Goal: Information Seeking & Learning: Learn about a topic

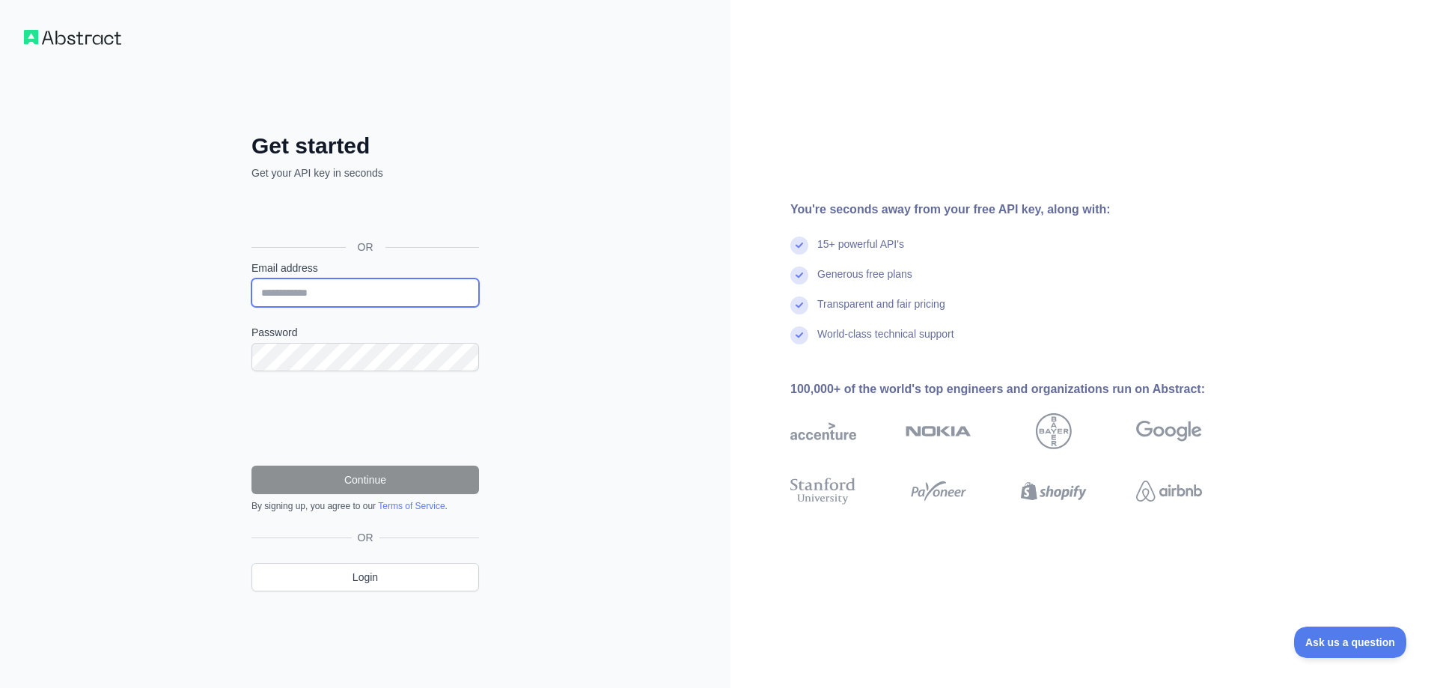
click at [311, 288] on input "Email address" at bounding box center [365, 292] width 228 height 28
type input "**********"
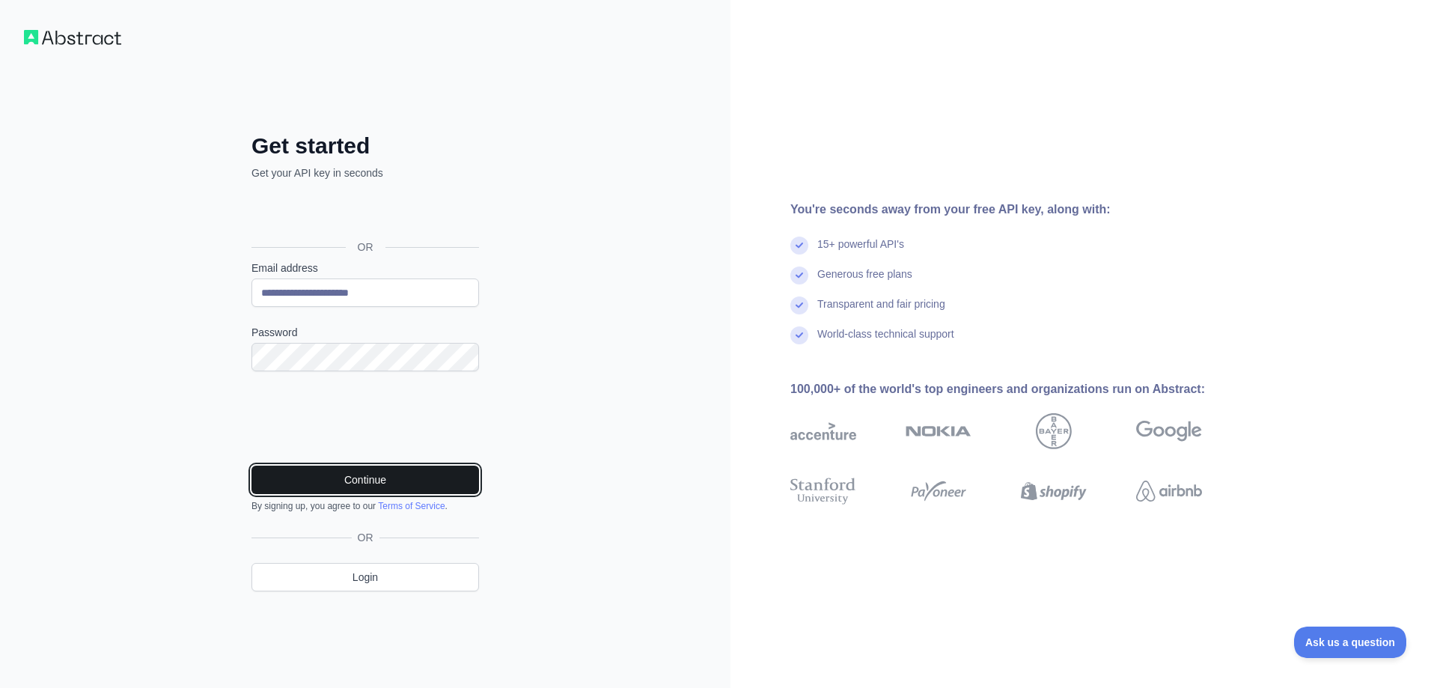
click at [359, 472] on button "Continue" at bounding box center [365, 480] width 228 height 28
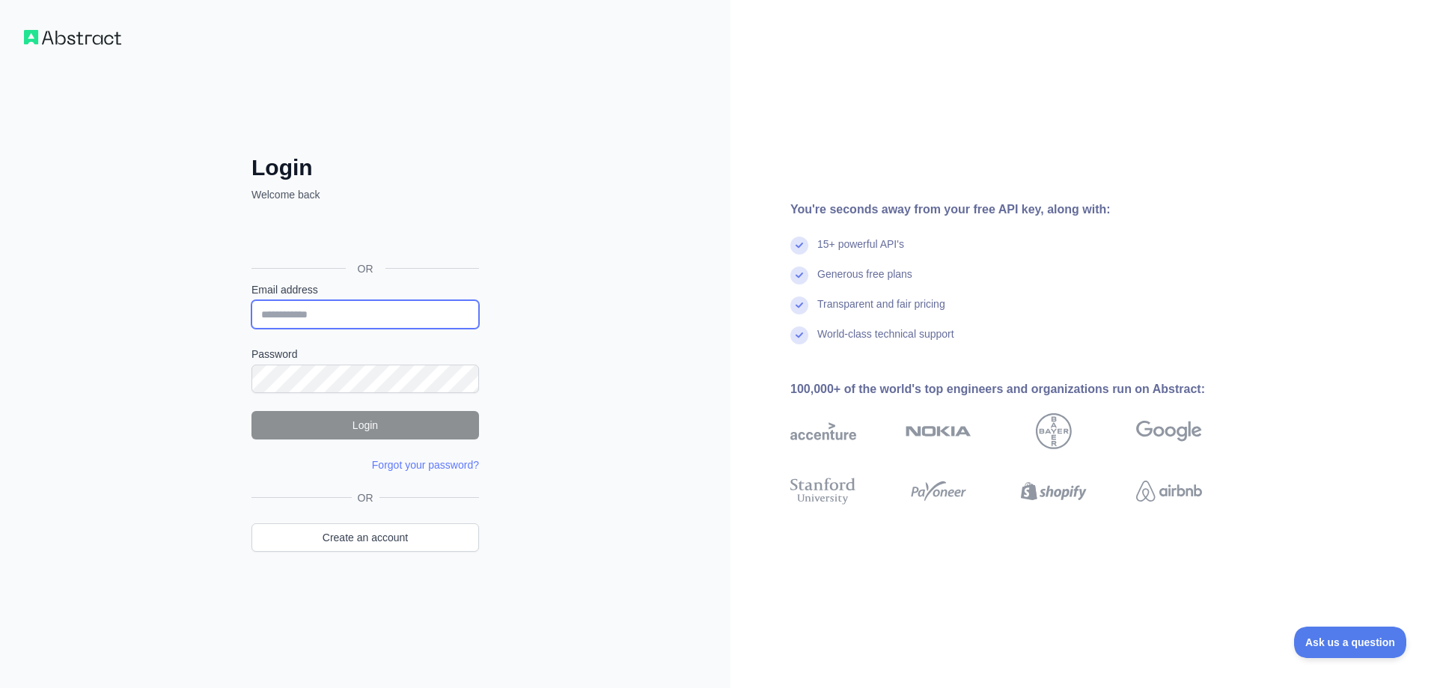
click at [381, 307] on input "Email address" at bounding box center [365, 314] width 228 height 28
type input "**********"
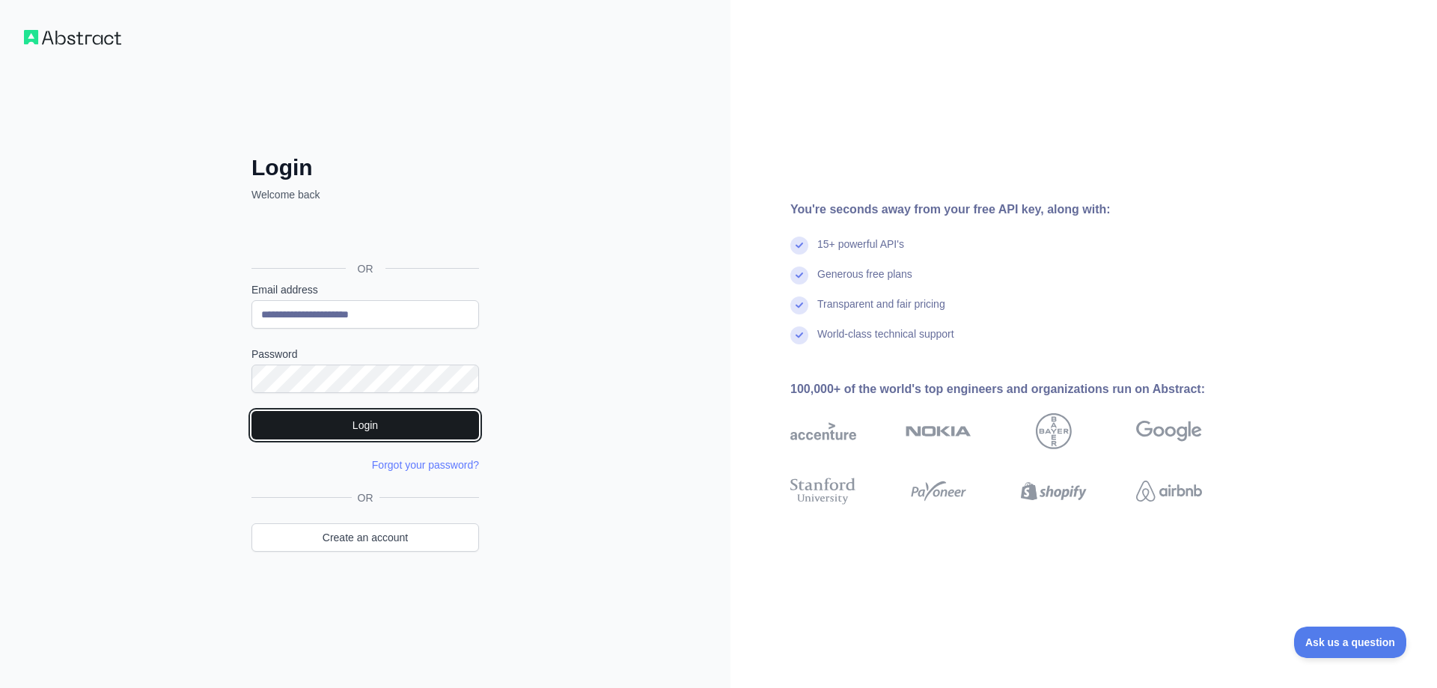
click at [350, 421] on button "Login" at bounding box center [365, 425] width 228 height 28
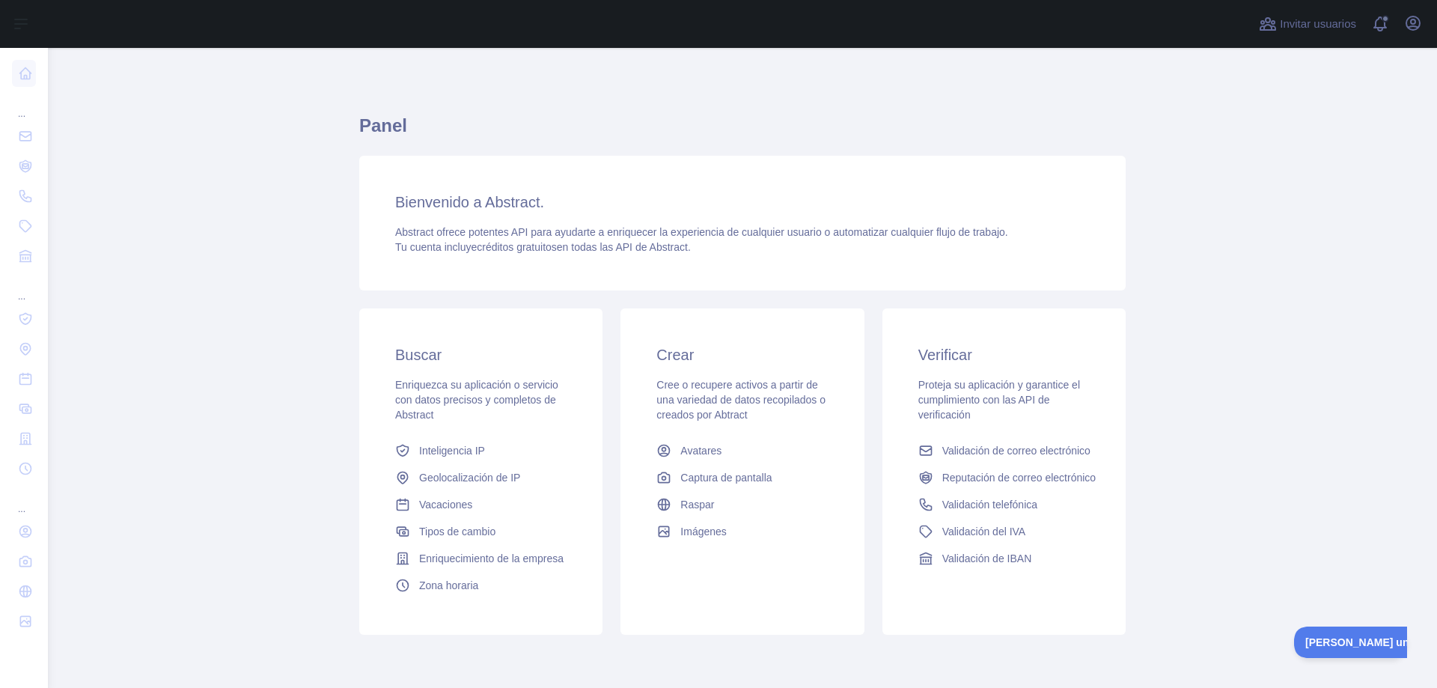
click at [416, 207] on font "Bienvenido a Abstract." at bounding box center [469, 202] width 149 height 16
click at [1001, 501] on font "Validación telefónica" at bounding box center [989, 504] width 95 height 12
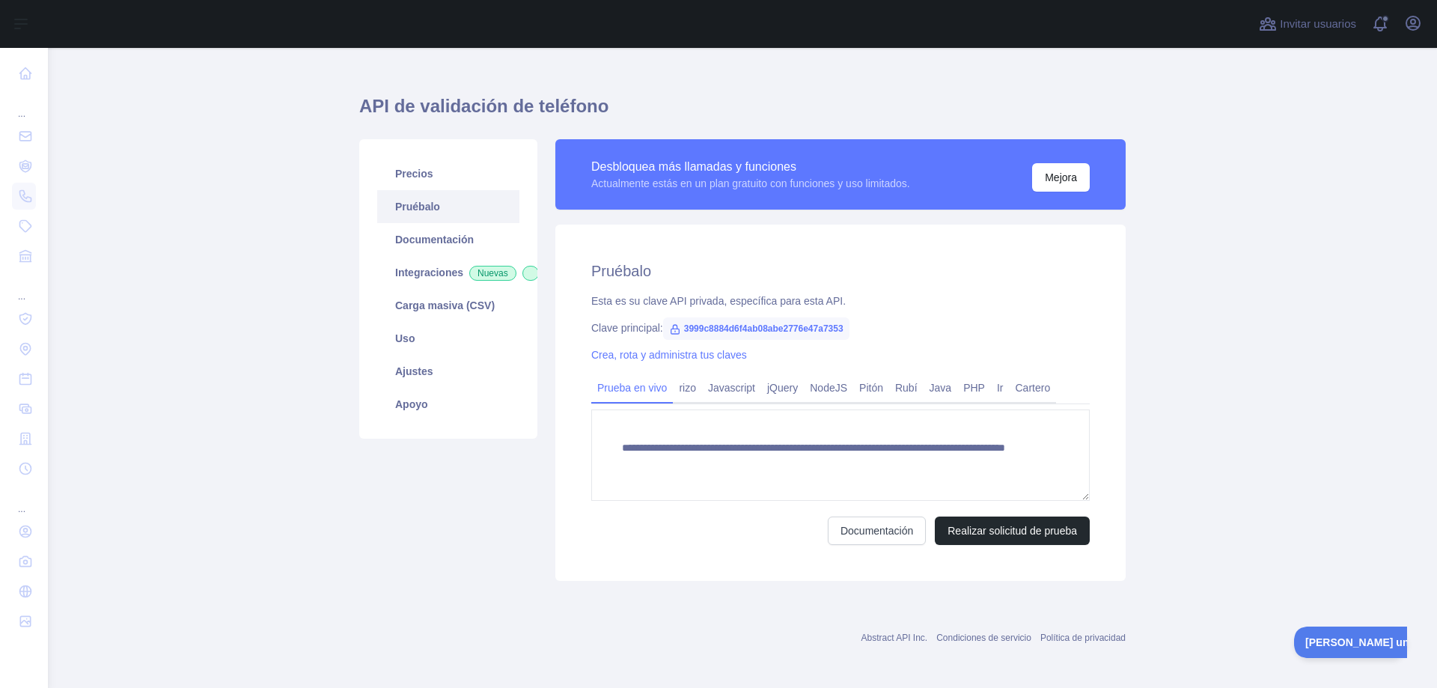
scroll to position [23, 0]
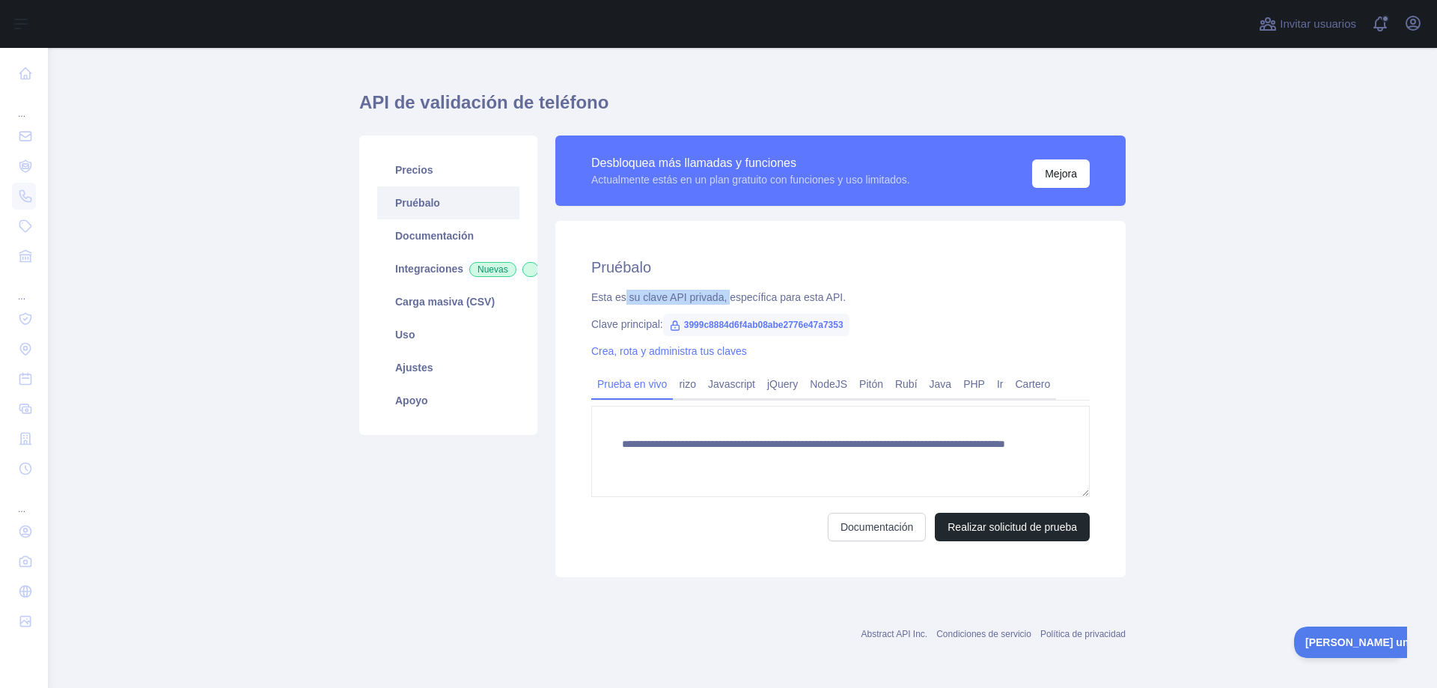
drag, startPoint x: 618, startPoint y: 301, endPoint x: 716, endPoint y: 296, distance: 98.2
click at [716, 296] on font "Esta es su clave API privada, específica para esta API." at bounding box center [718, 297] width 254 height 12
click at [1021, 533] on font "Realizar solicitud de prueba" at bounding box center [1012, 527] width 129 height 12
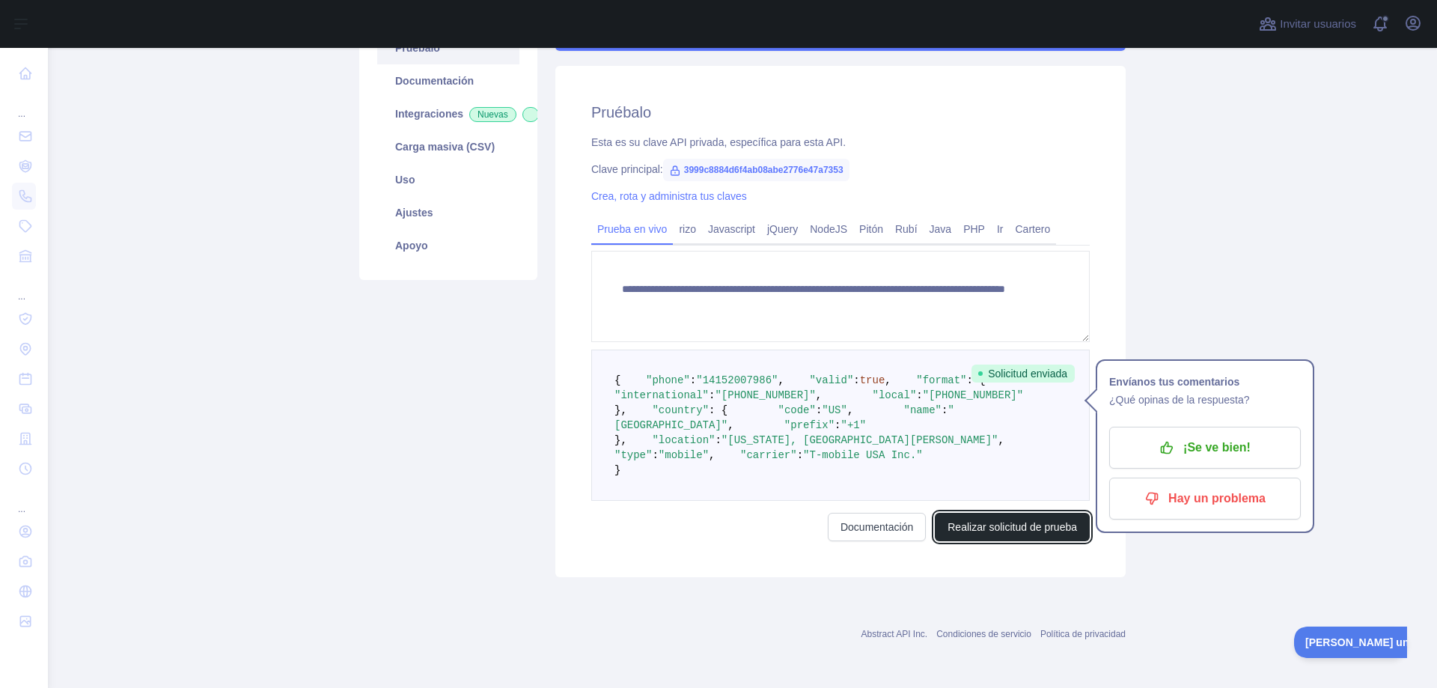
scroll to position [248, 0]
click at [1126, 566] on div "**********" at bounding box center [840, 279] width 588 height 597
drag, startPoint x: 826, startPoint y: 366, endPoint x: 766, endPoint y: 367, distance: 59.9
click at [766, 389] on span ""[PHONE_NUMBER]"" at bounding box center [765, 395] width 100 height 12
click at [1145, 532] on main "**********" at bounding box center [742, 368] width 1389 height 640
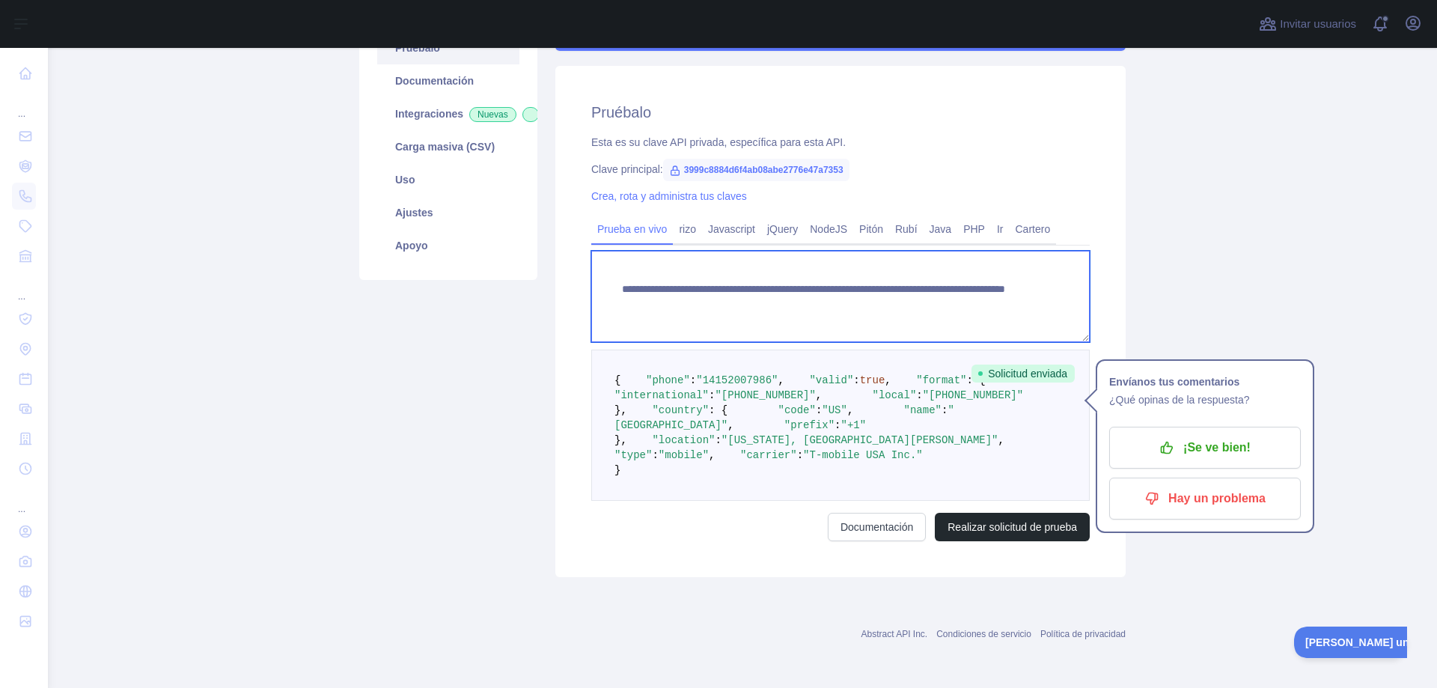
click at [789, 251] on textarea "**********" at bounding box center [840, 296] width 498 height 91
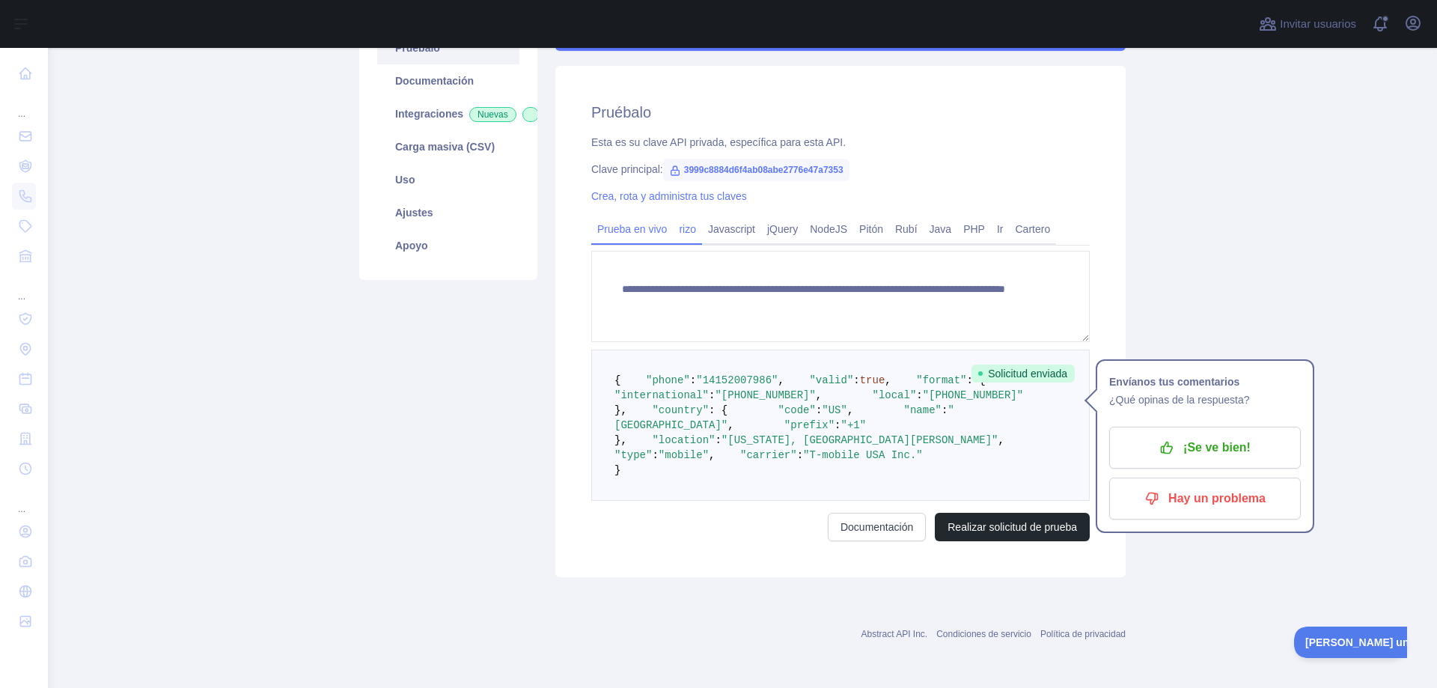
click at [688, 222] on div "rizo" at bounding box center [687, 233] width 29 height 23
click at [720, 223] on font "Javascript" at bounding box center [731, 229] width 47 height 12
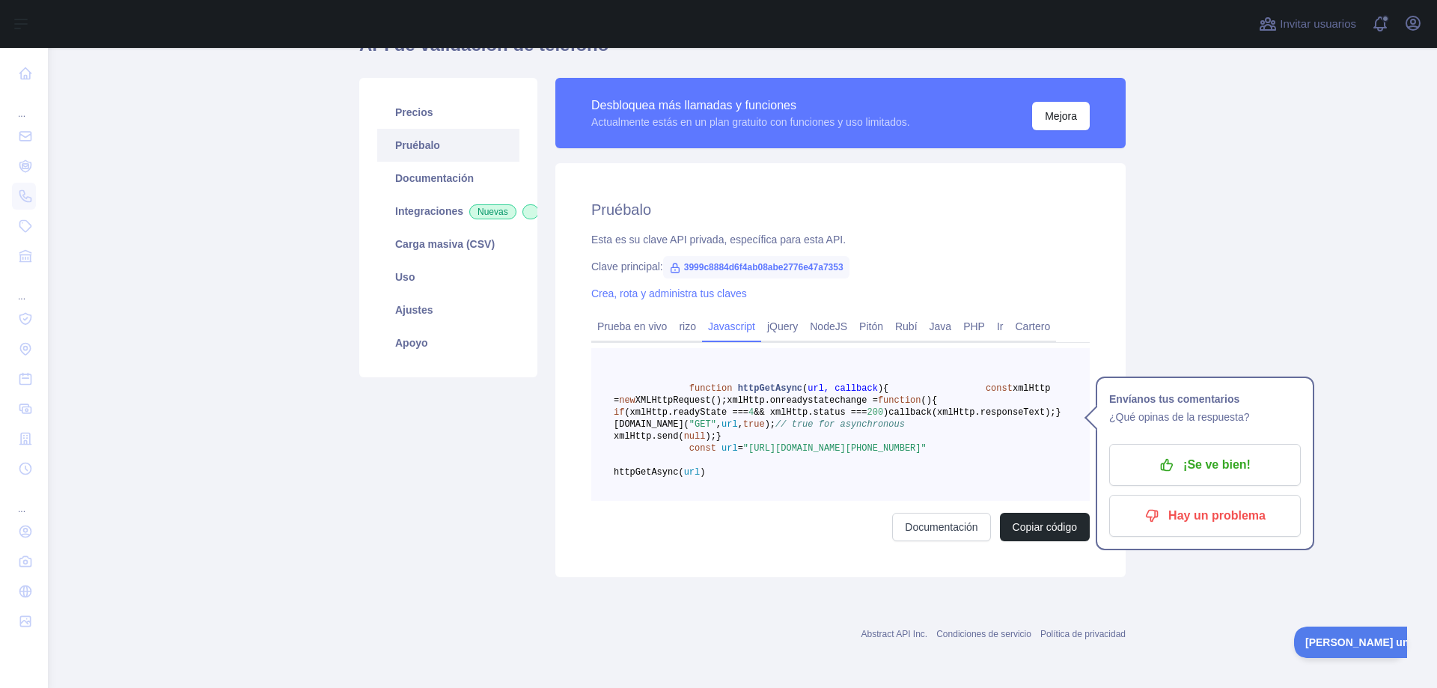
scroll to position [153, 0]
click at [612, 320] on font "Prueba en vivo" at bounding box center [632, 326] width 70 height 12
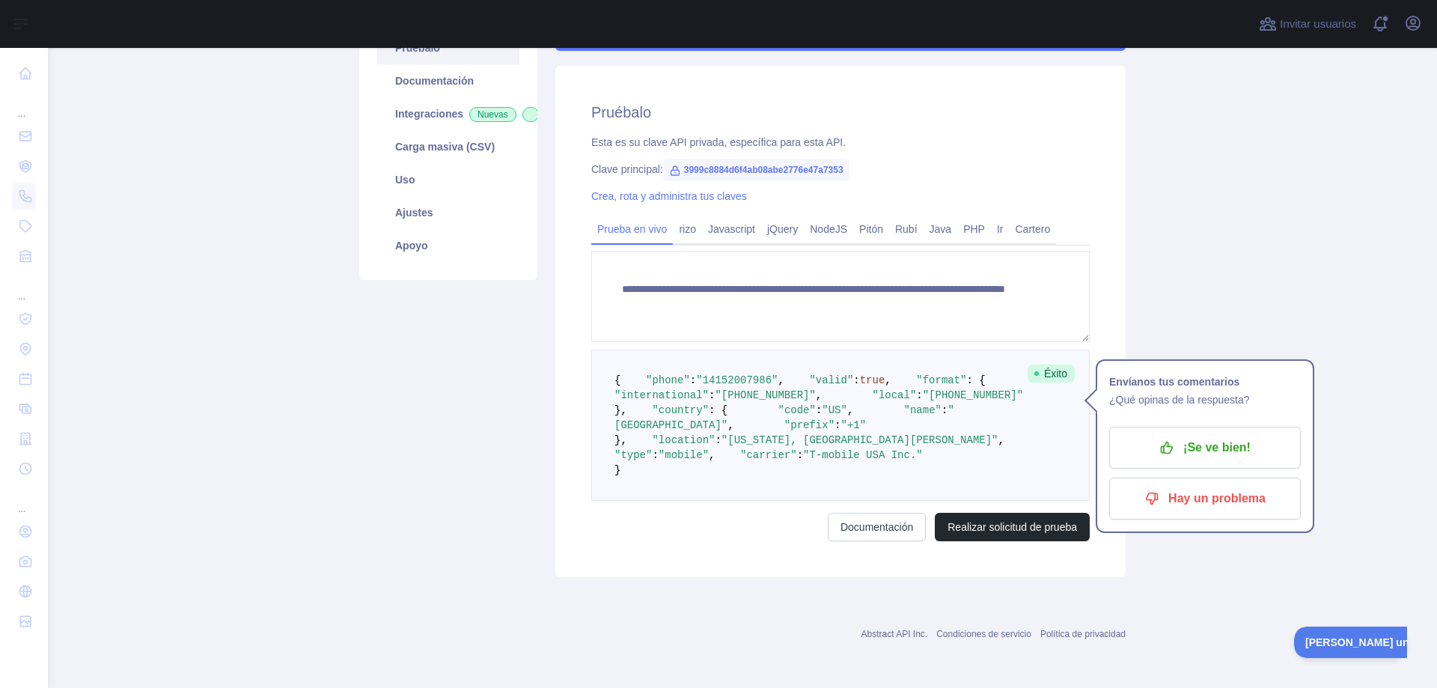
scroll to position [302, 0]
click at [882, 541] on link "Documentación" at bounding box center [877, 527] width 98 height 28
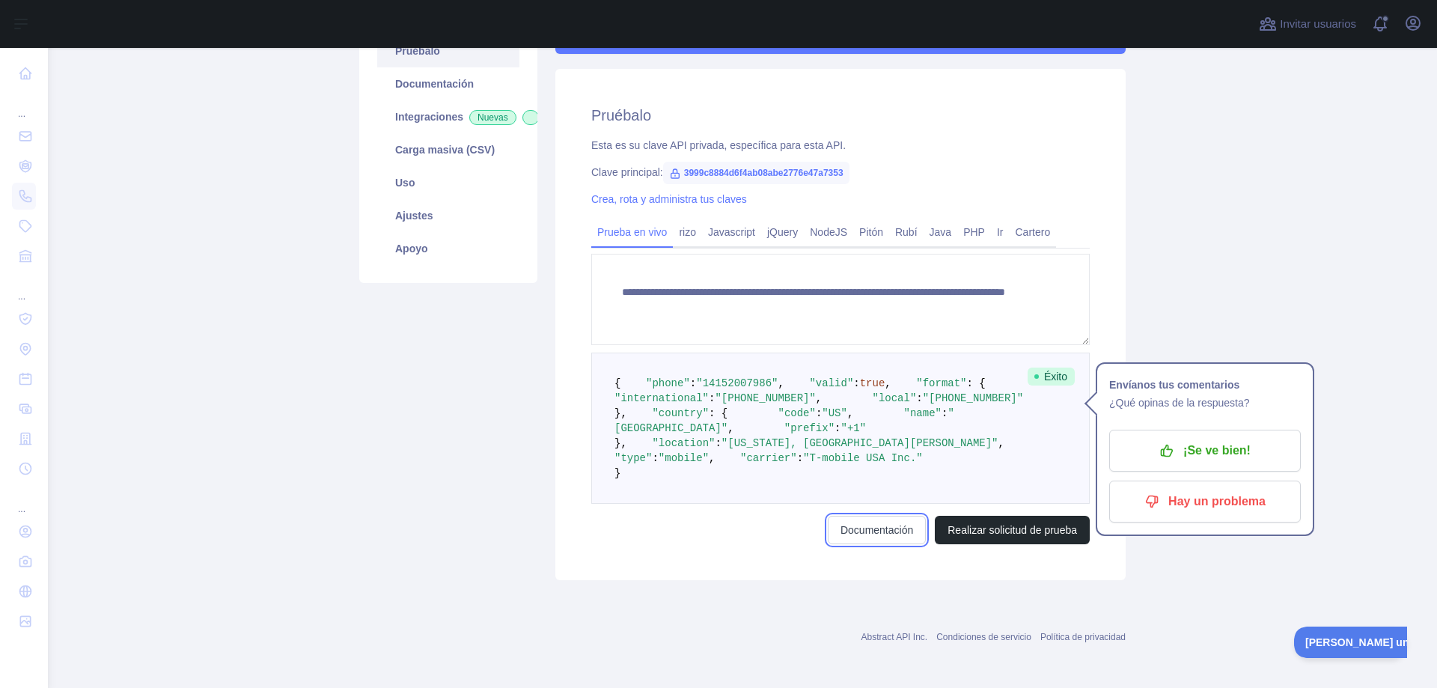
scroll to position [0, 0]
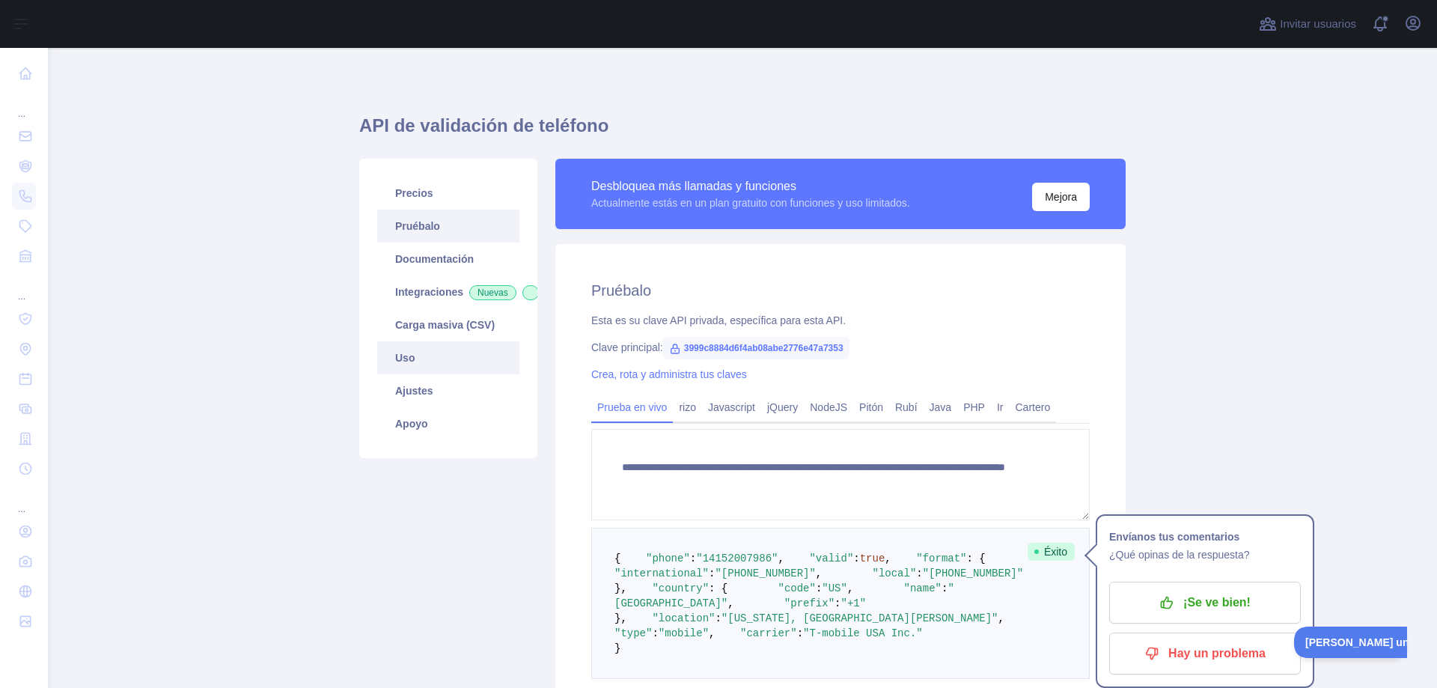
click at [430, 362] on link "Uso" at bounding box center [448, 357] width 142 height 33
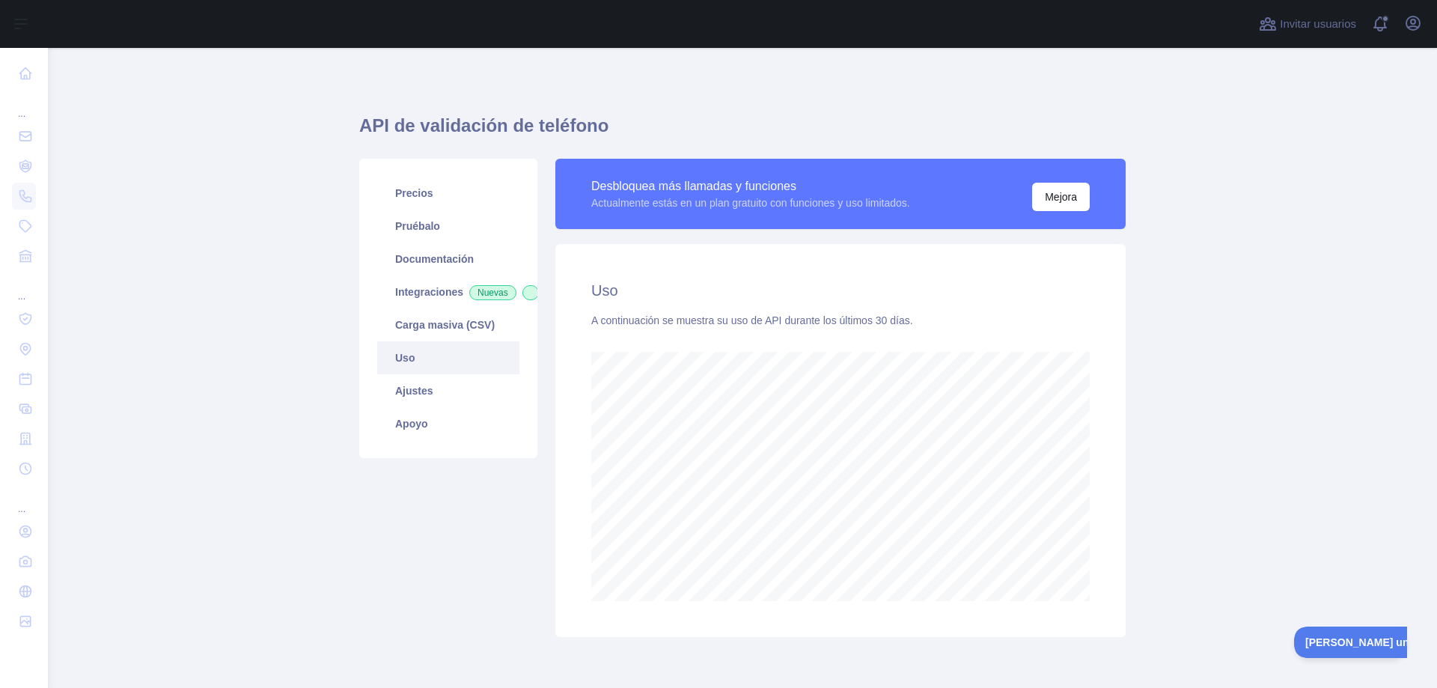
scroll to position [640, 1378]
click at [438, 331] on font "Carga masiva (CSV)" at bounding box center [445, 325] width 100 height 12
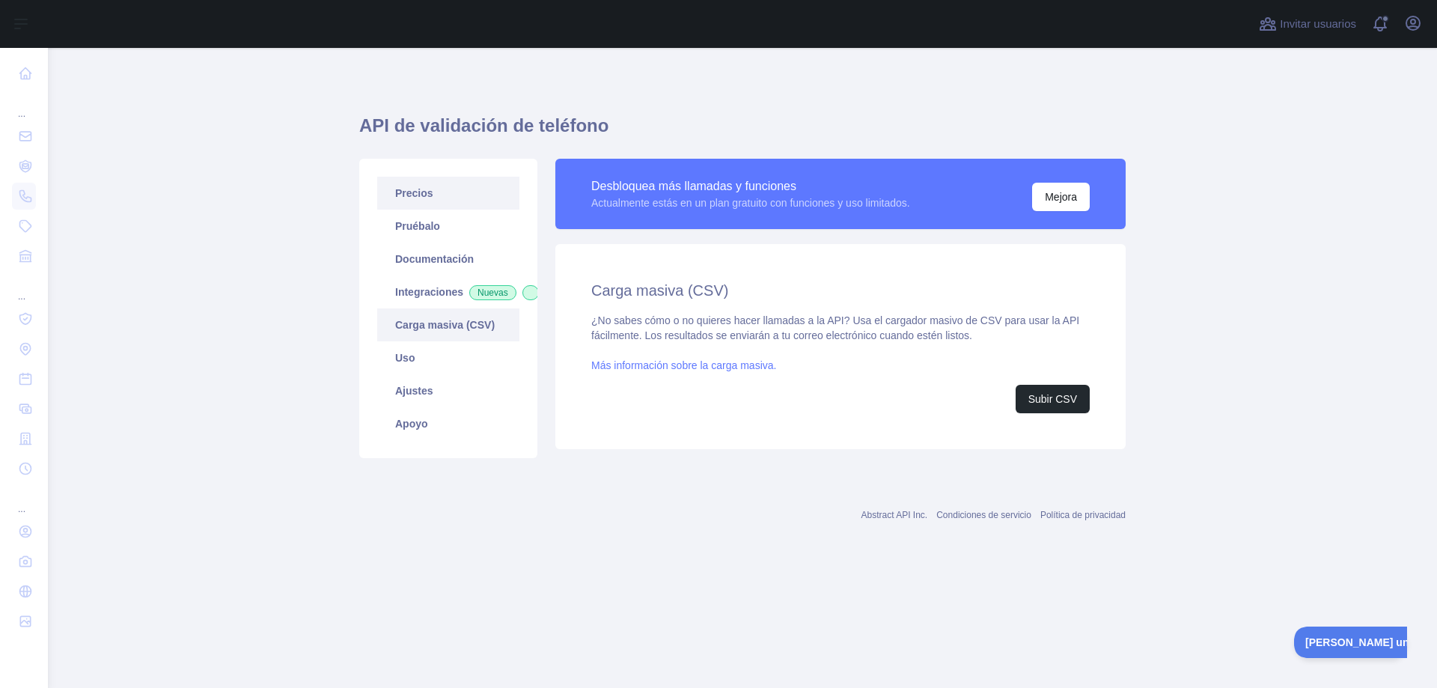
click at [436, 197] on link "Precios" at bounding box center [448, 193] width 142 height 33
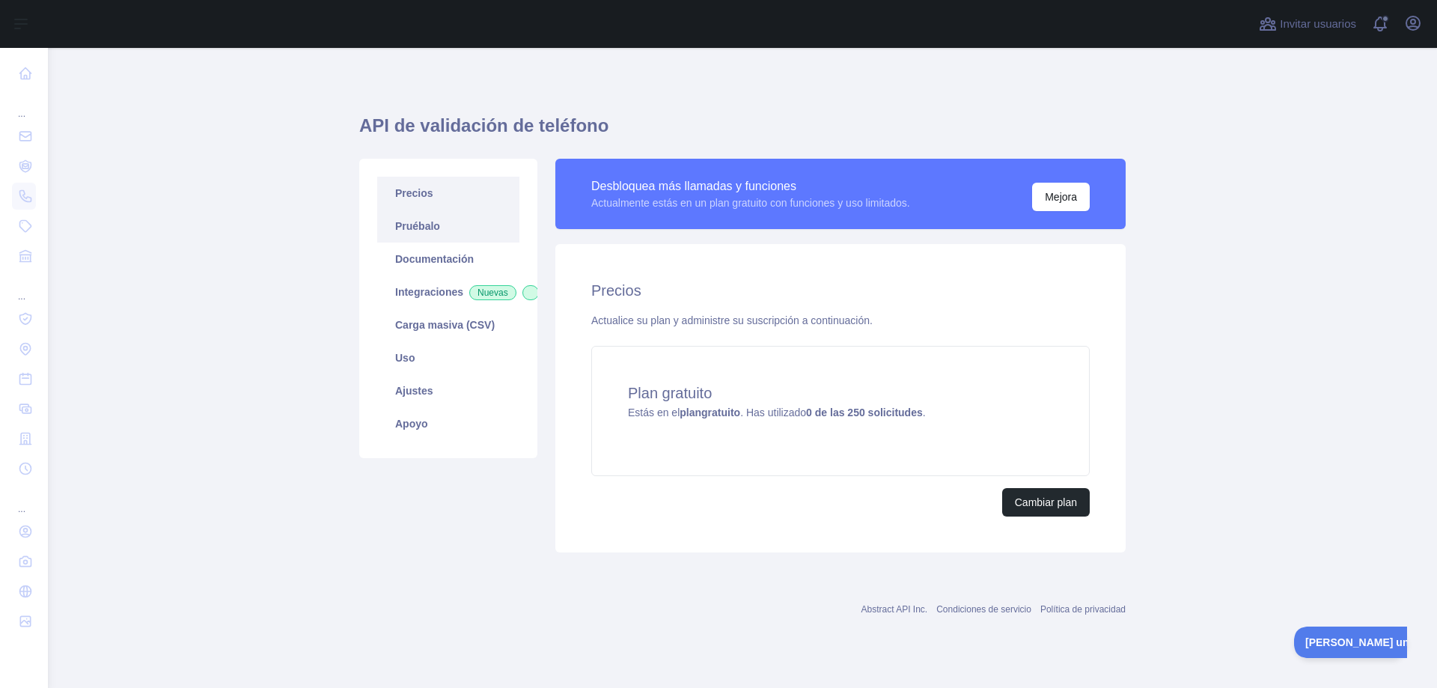
click at [439, 229] on link "Pruébalo" at bounding box center [448, 226] width 142 height 33
